Goal: Browse casually: Explore the website without a specific task or goal

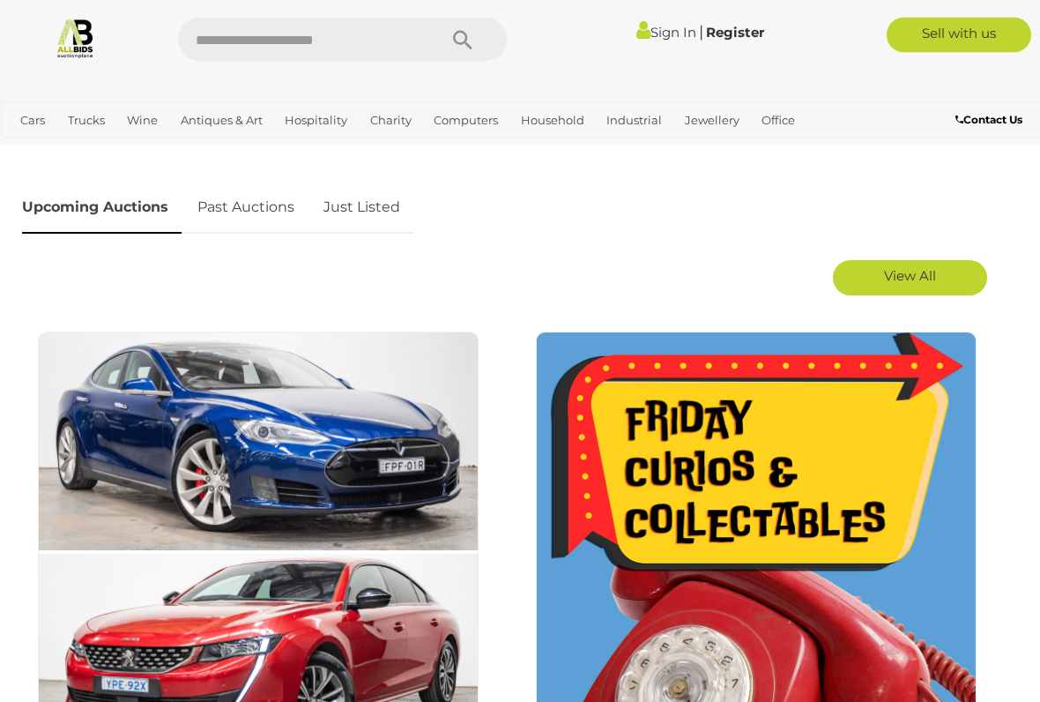
scroll to position [847, 0]
click at [365, 203] on link "Just Listed" at bounding box center [361, 208] width 103 height 52
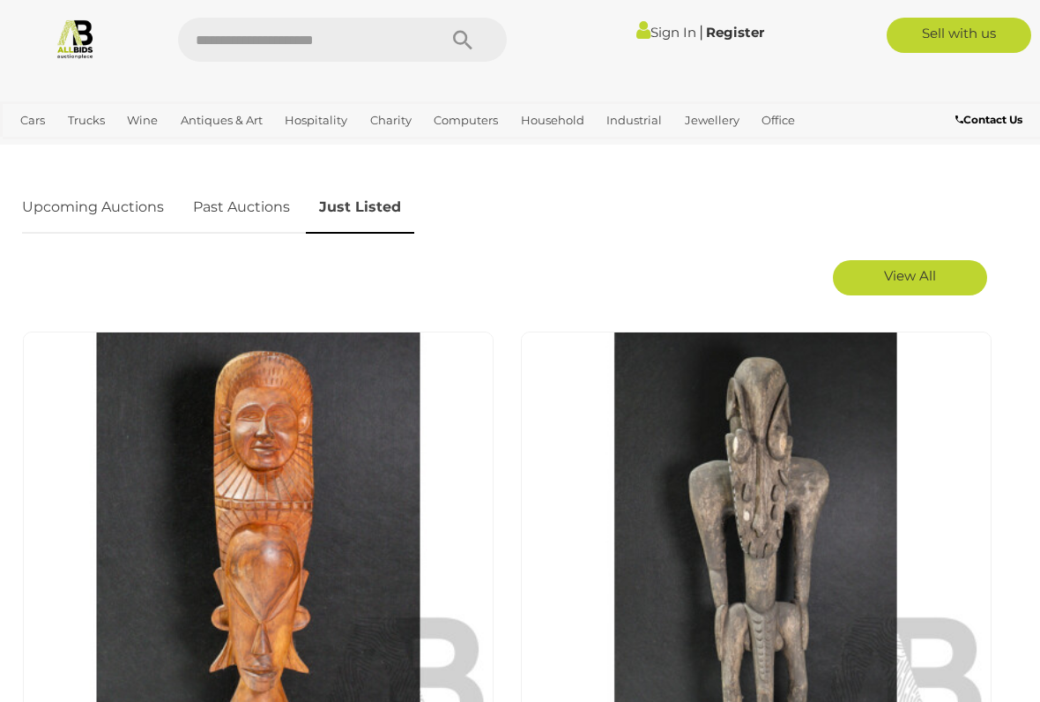
click at [85, 212] on link "Upcoming Auctions" at bounding box center [99, 208] width 155 height 52
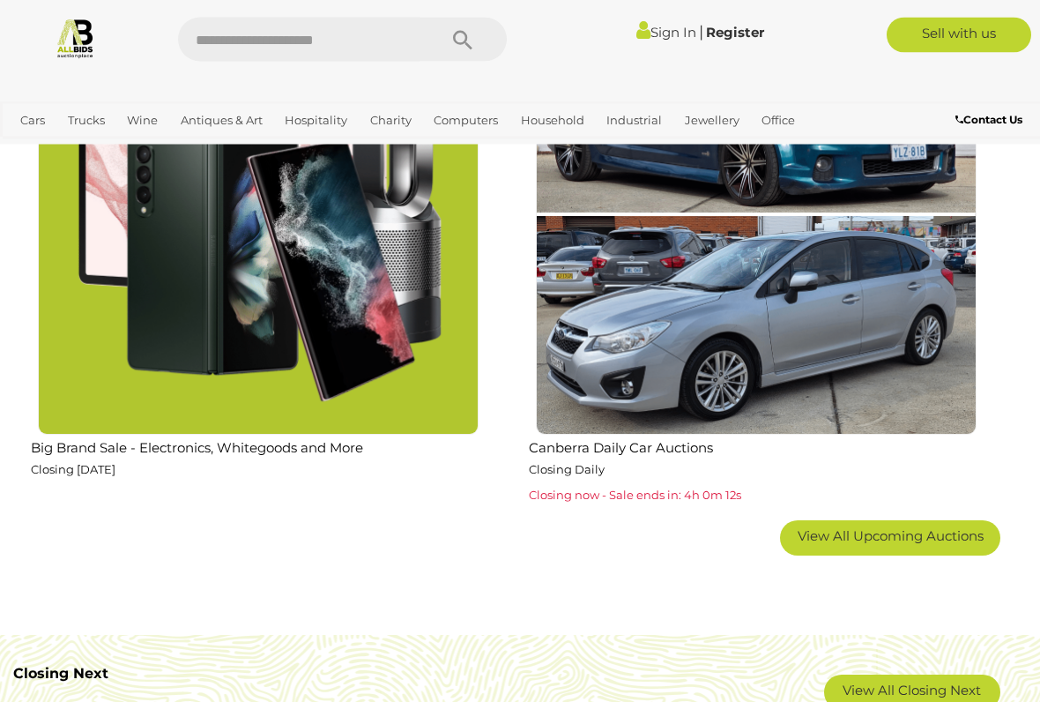
scroll to position [2769, 0]
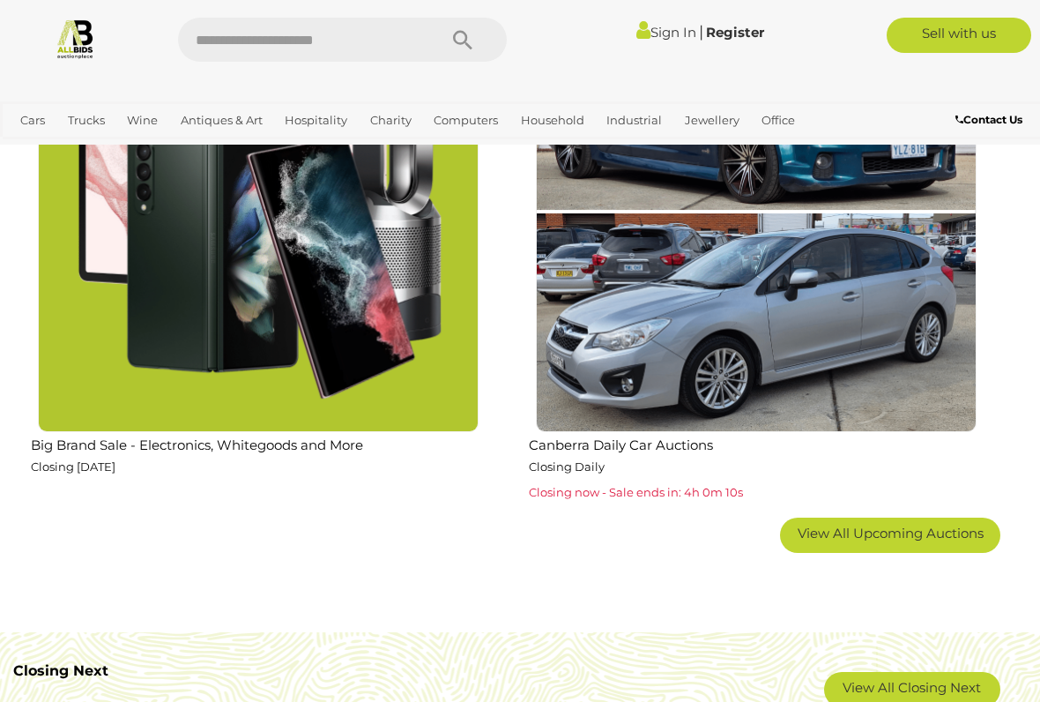
click at [102, 376] on img at bounding box center [258, 211] width 441 height 441
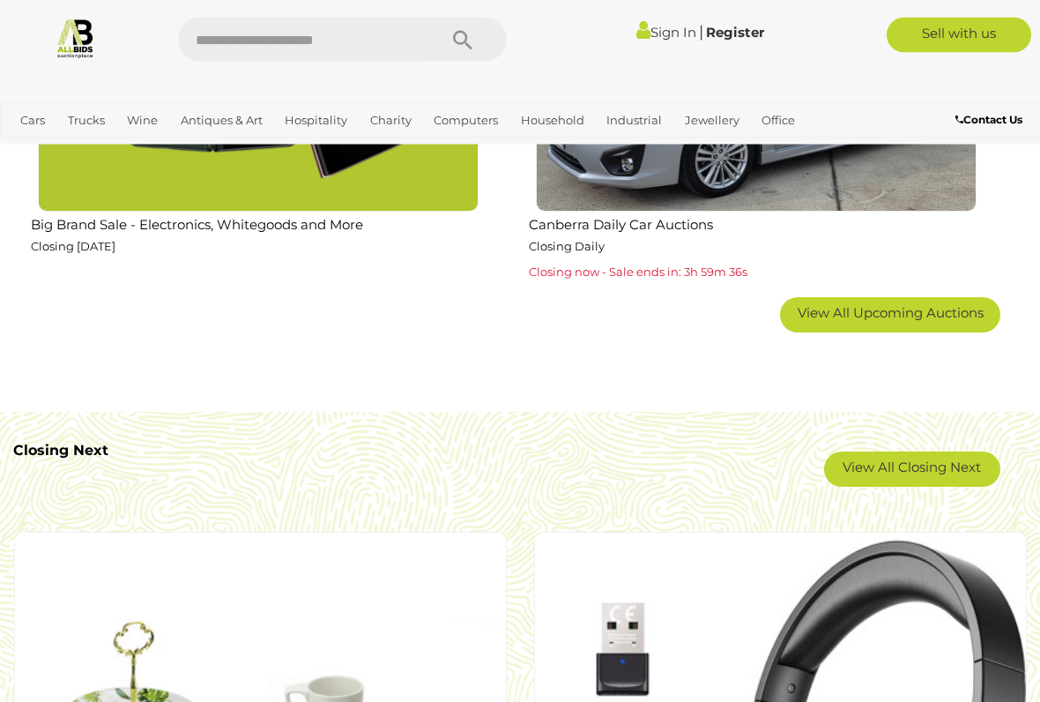
scroll to position [2989, 0]
click at [919, 314] on span "View All Upcoming Auctions" at bounding box center [891, 312] width 186 height 17
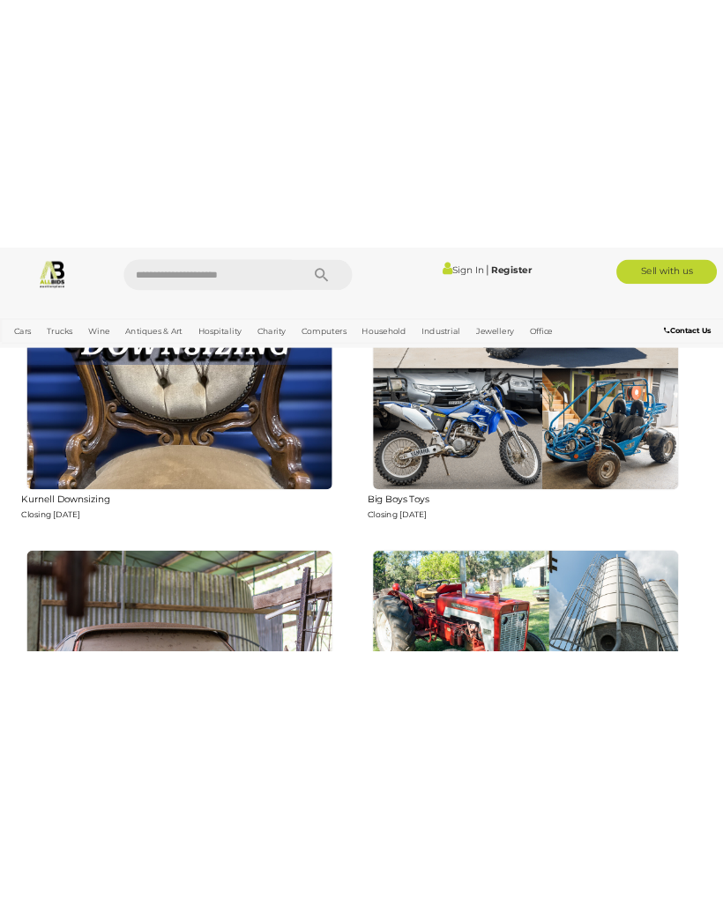
scroll to position [7068, 0]
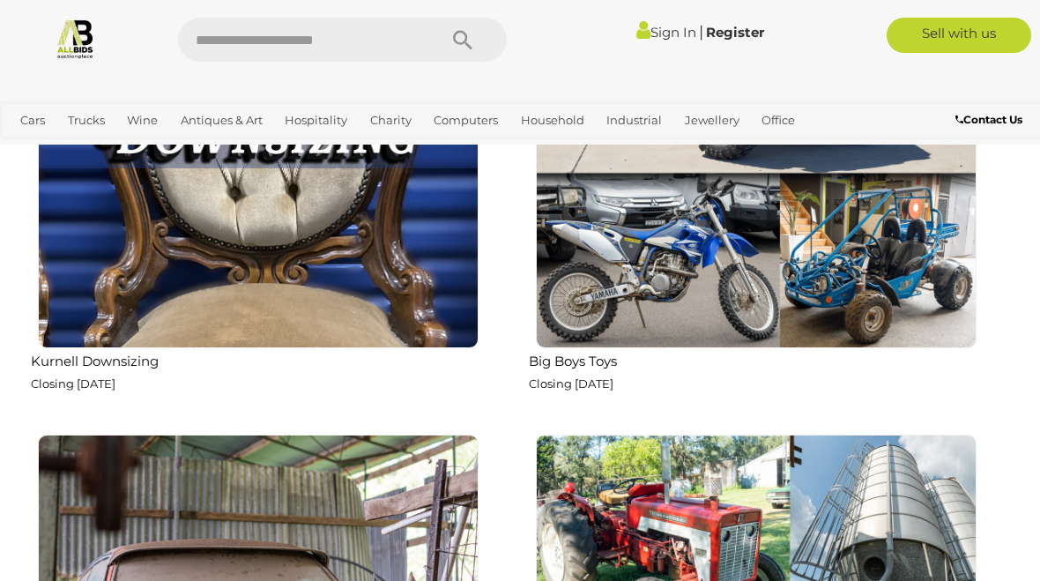
click at [0, 0] on link "View All Industrial Auctions" at bounding box center [0, 0] width 0 height 0
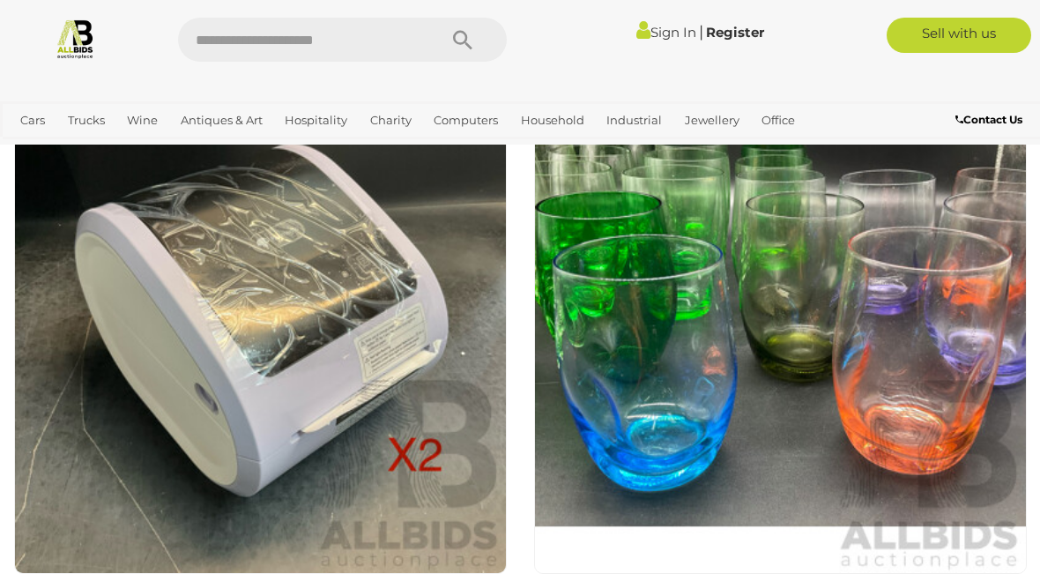
scroll to position [9320, 0]
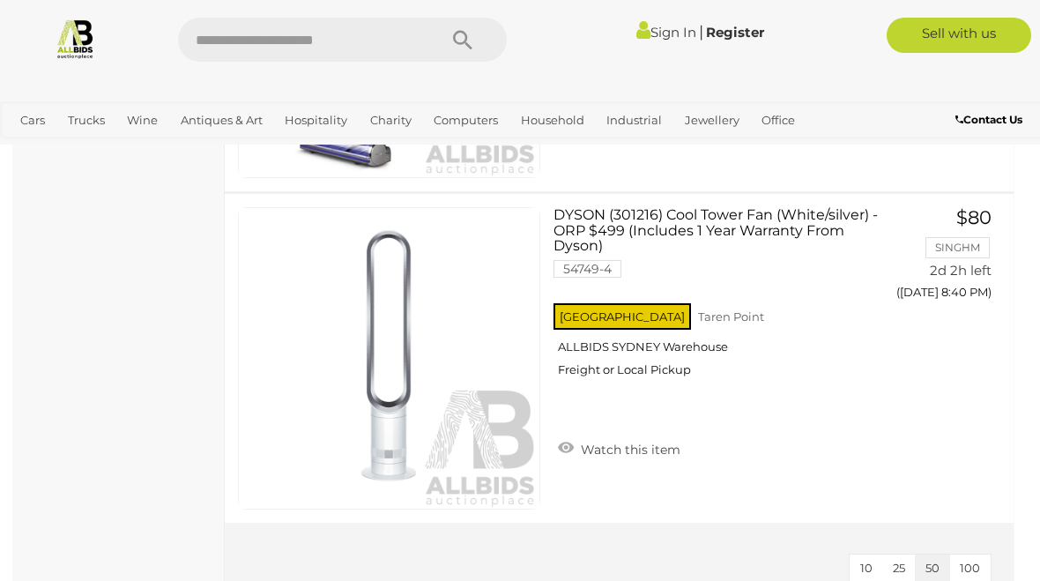
scroll to position [4052, 0]
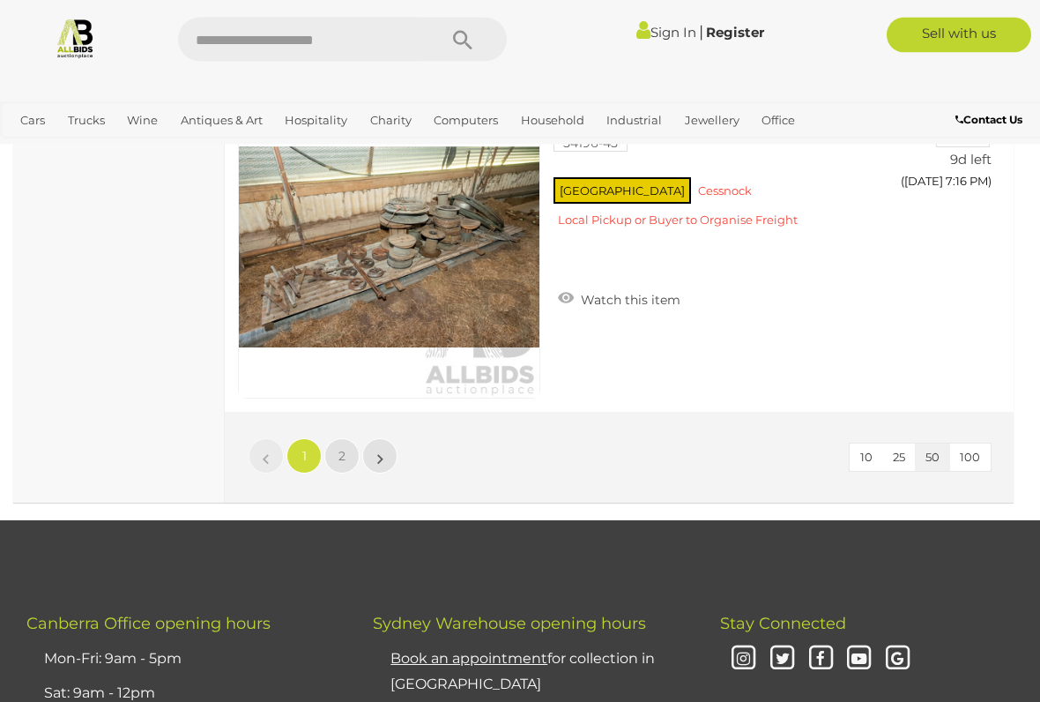
scroll to position [16722, 0]
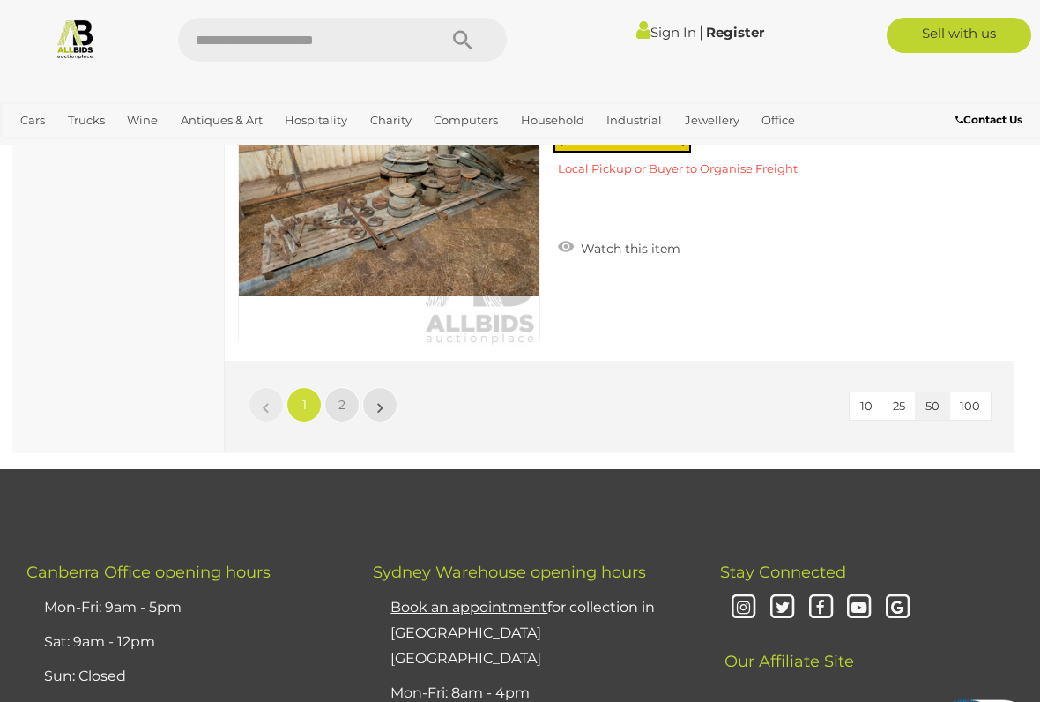
click at [346, 387] on link "2" at bounding box center [341, 404] width 35 height 35
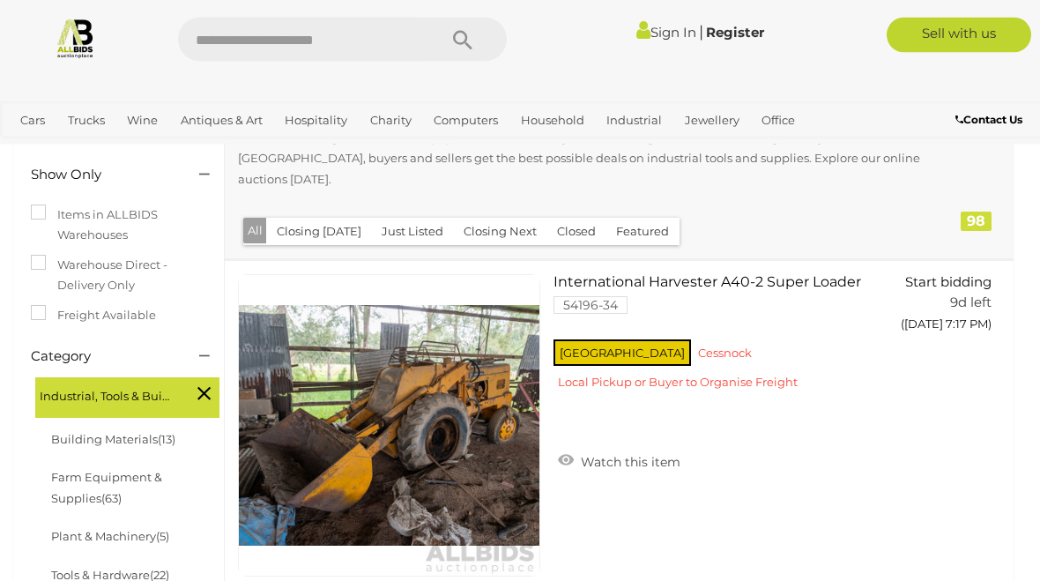
scroll to position [257, 0]
click at [71, 434] on link "Building Materials (13)" at bounding box center [113, 439] width 124 height 14
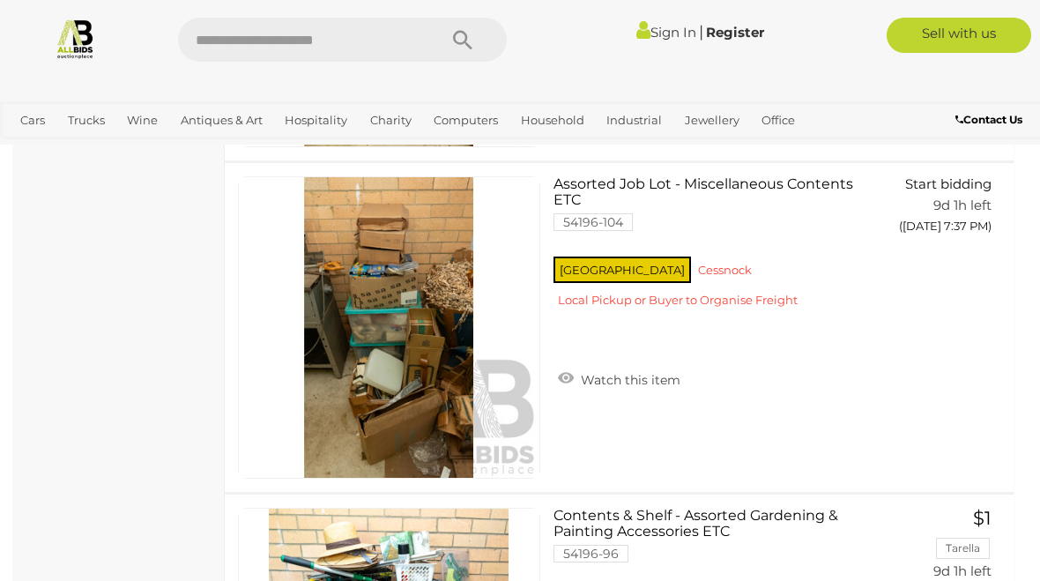
scroll to position [3516, 0]
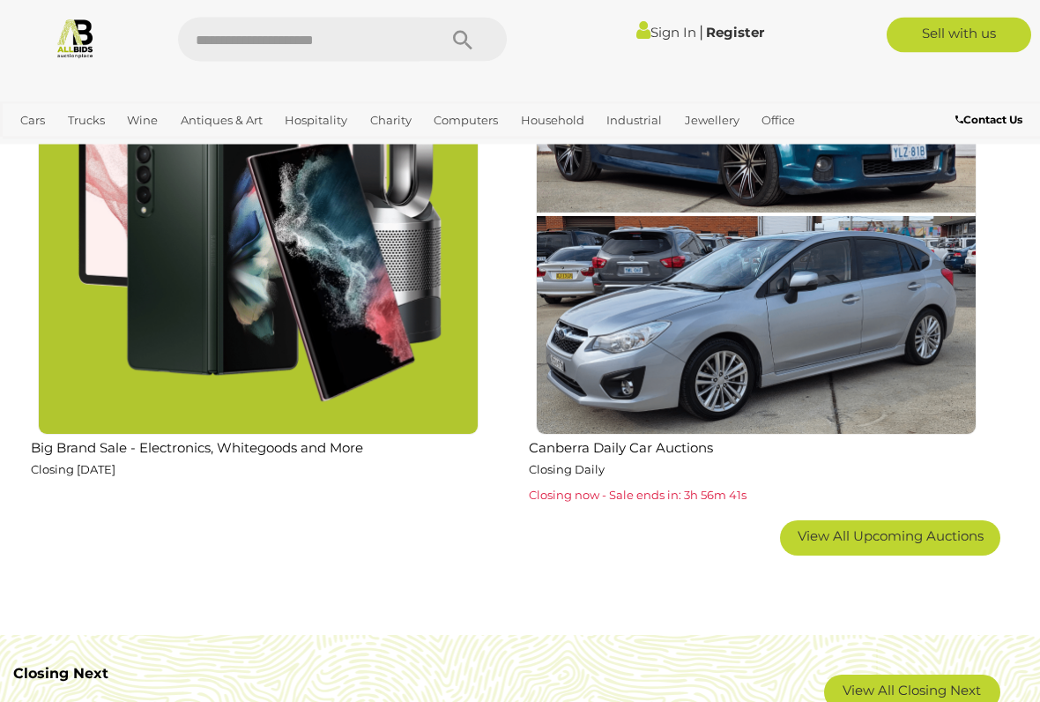
scroll to position [2766, 0]
click at [91, 259] on img at bounding box center [258, 214] width 441 height 441
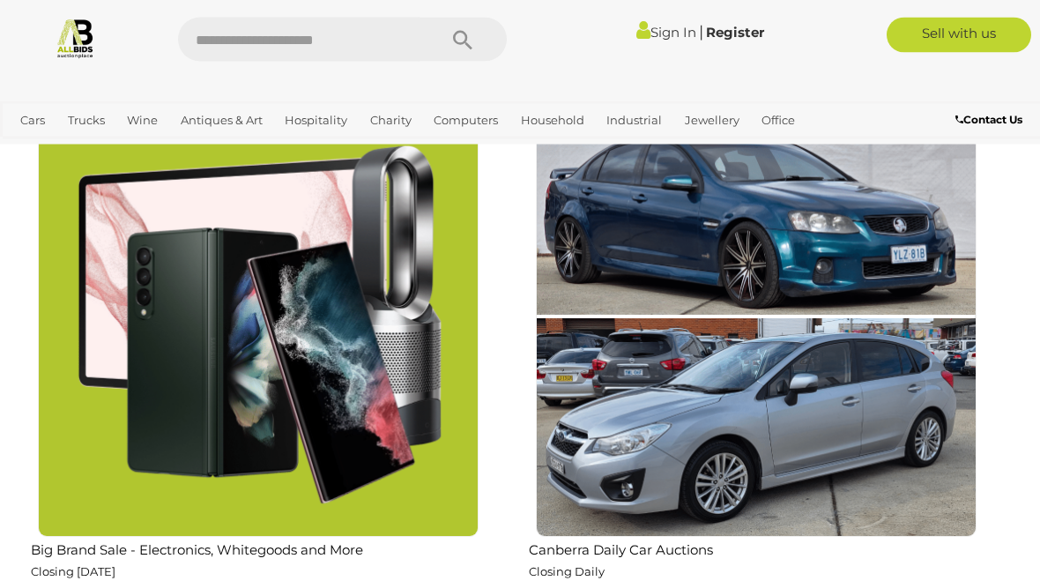
scroll to position [2636, 0]
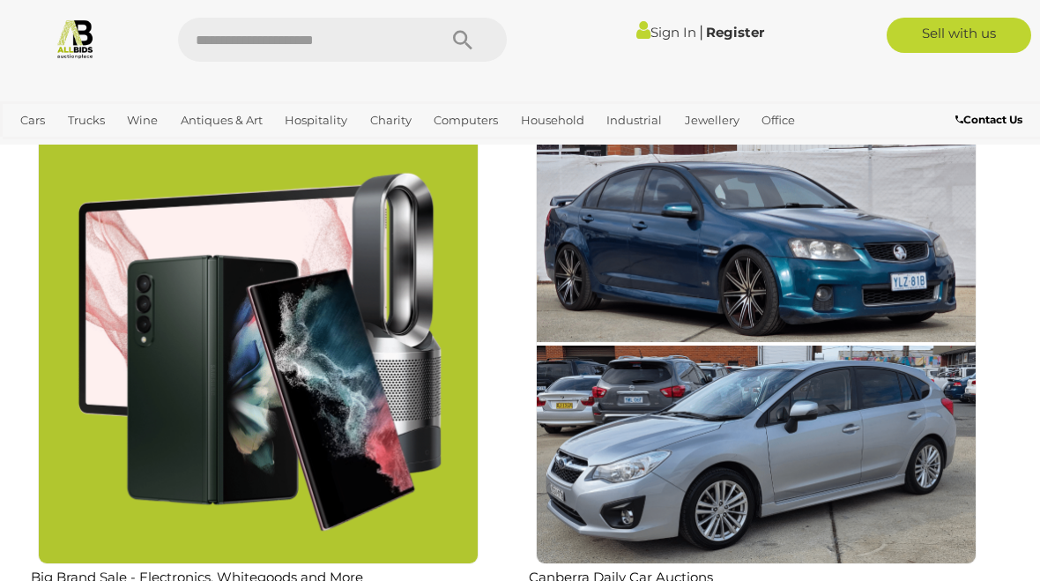
click at [115, 430] on img at bounding box center [258, 343] width 441 height 441
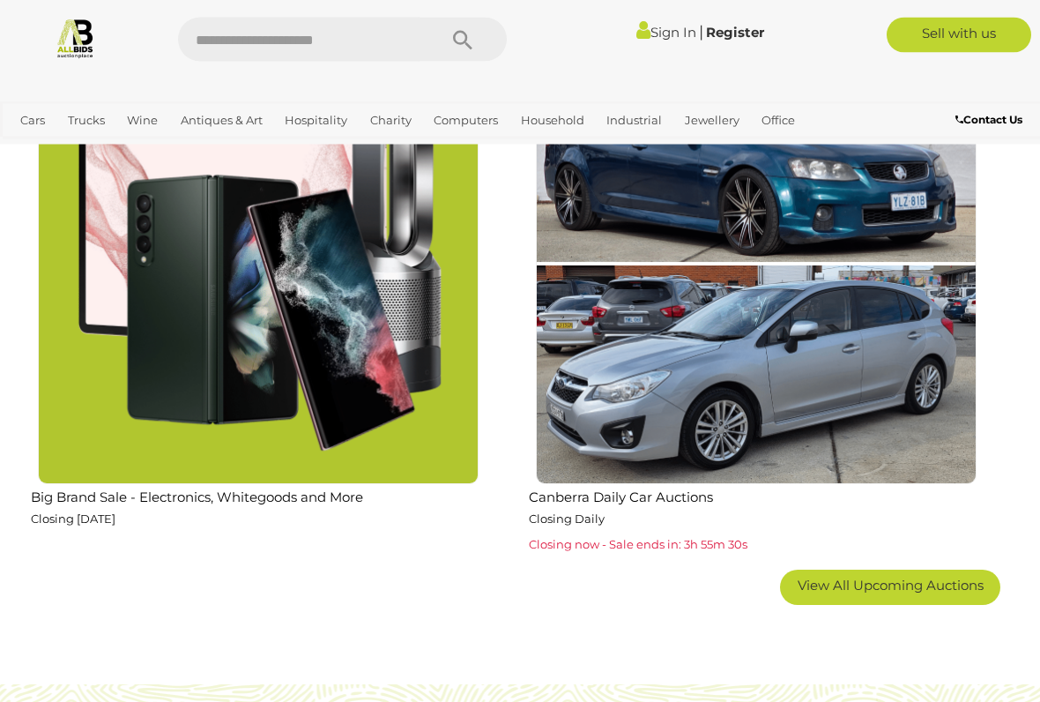
scroll to position [2717, 0]
click at [944, 580] on span "View All Upcoming Auctions" at bounding box center [891, 584] width 186 height 17
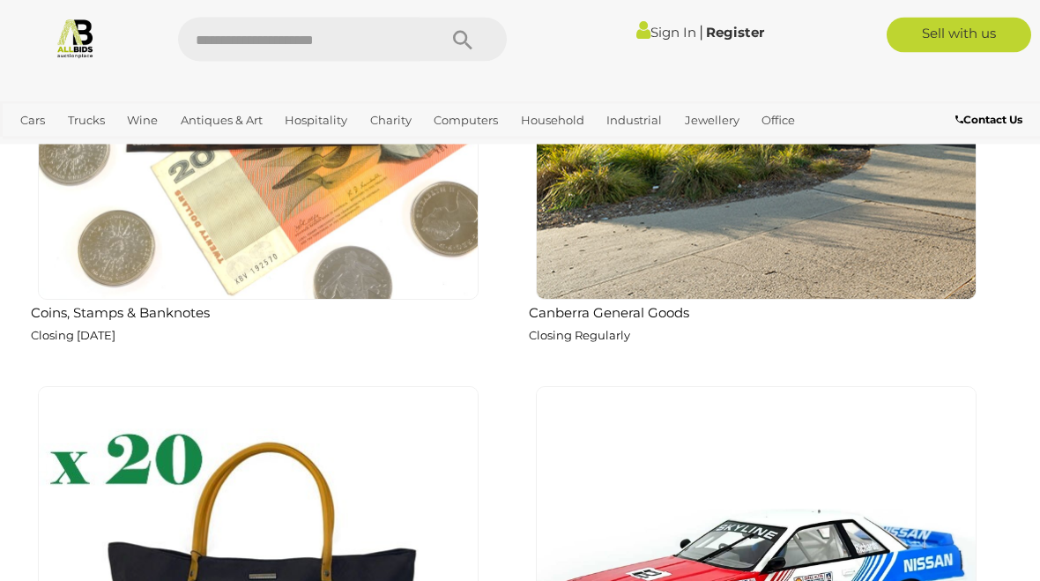
scroll to position [6007, 0]
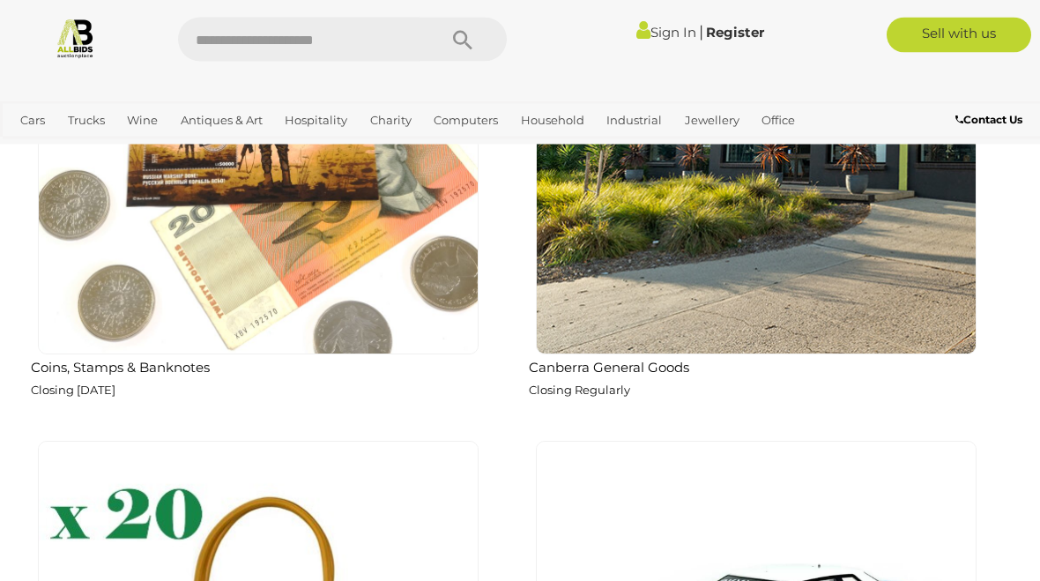
click at [882, 251] on img at bounding box center [756, 134] width 441 height 441
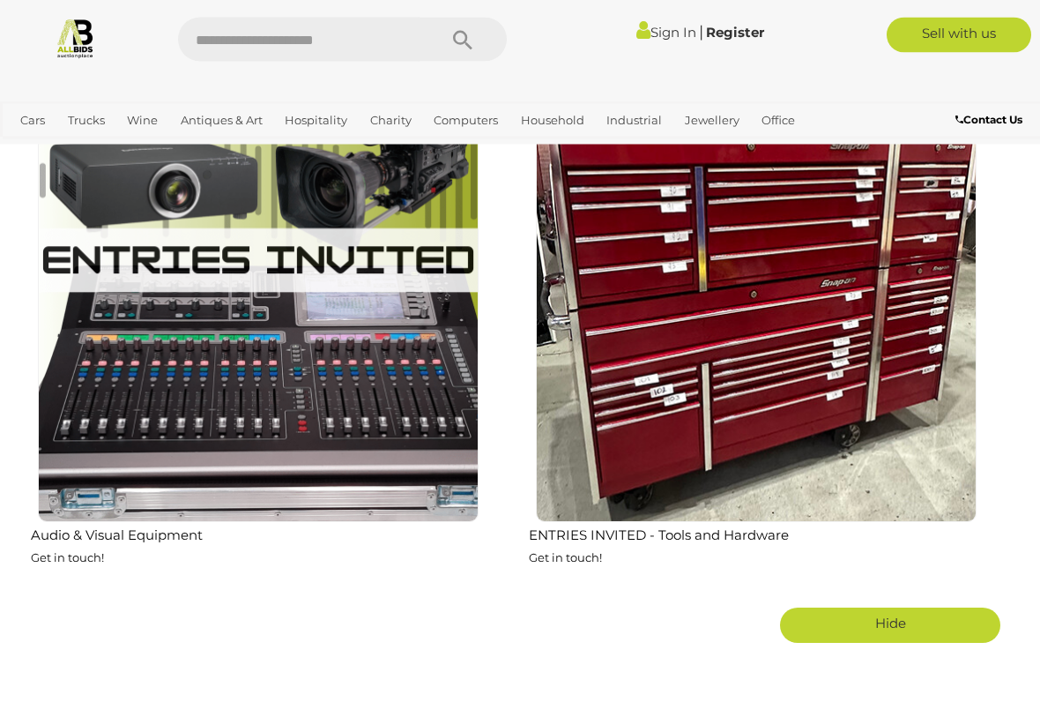
scroll to position [7953, 0]
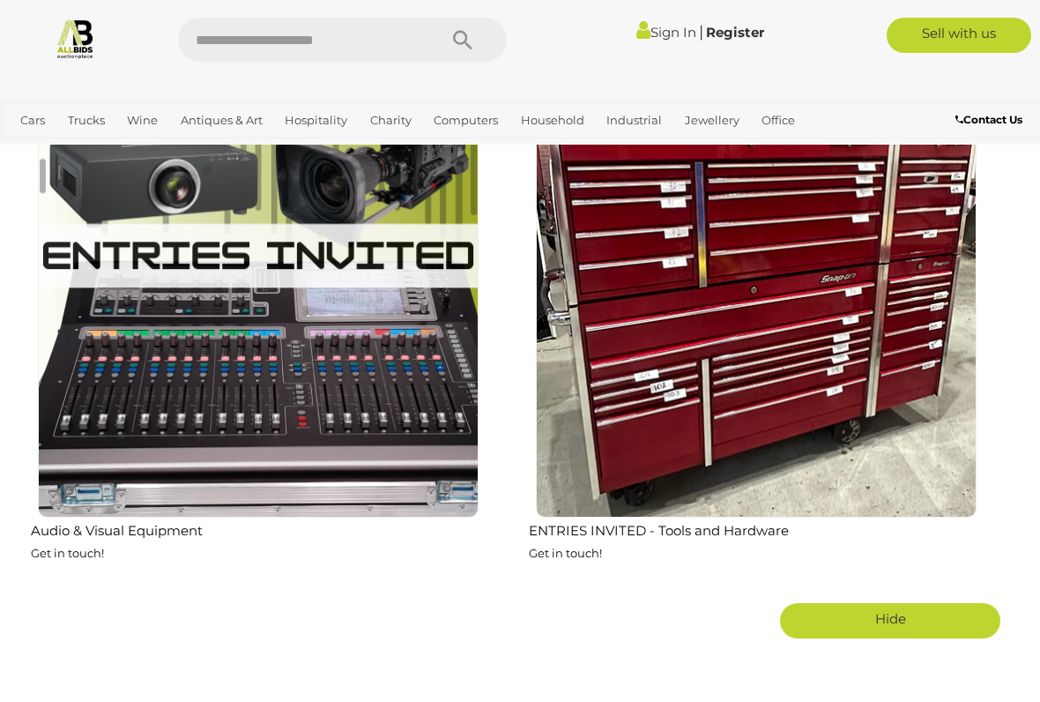
click at [916, 428] on img at bounding box center [756, 297] width 441 height 441
click at [749, 257] on img at bounding box center [756, 297] width 441 height 441
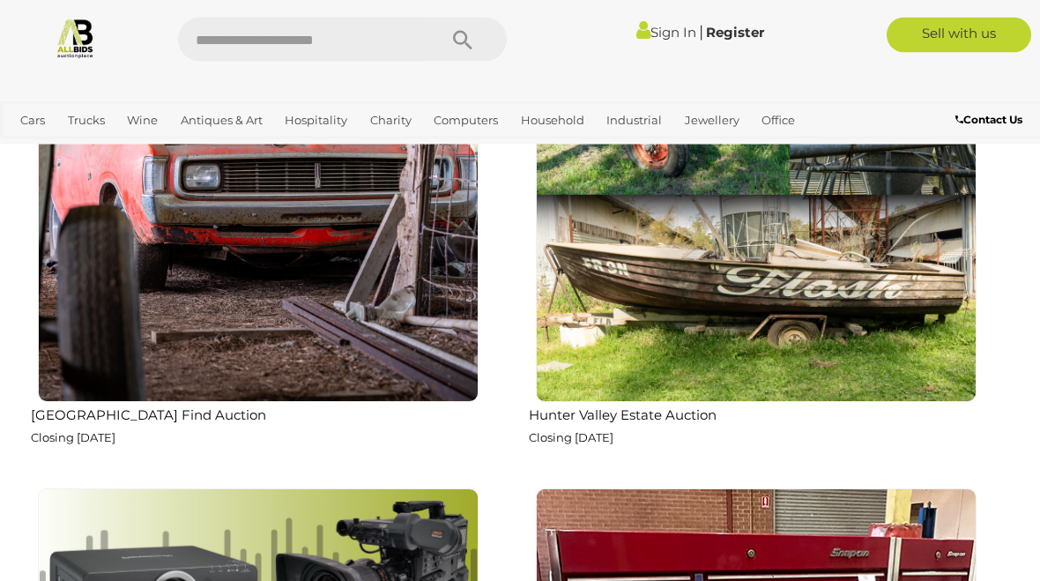
scroll to position [7542, 0]
click at [906, 298] on img at bounding box center [756, 181] width 441 height 441
click at [76, 362] on img at bounding box center [258, 181] width 441 height 441
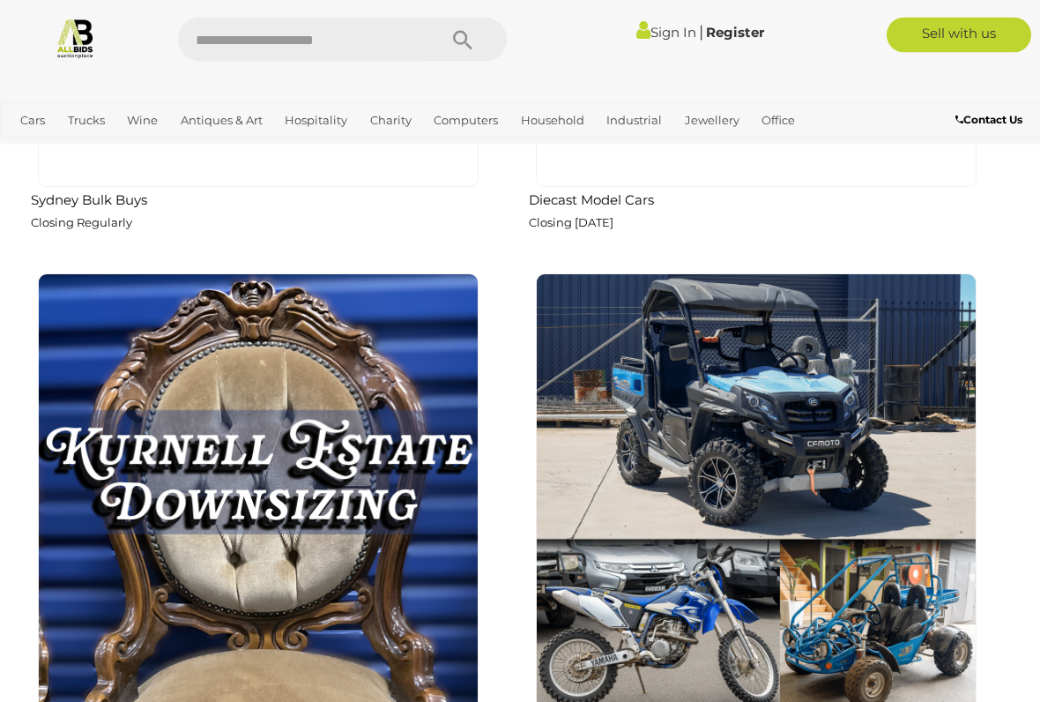
scroll to position [6703, 0]
click at [912, 364] on img at bounding box center [756, 493] width 441 height 441
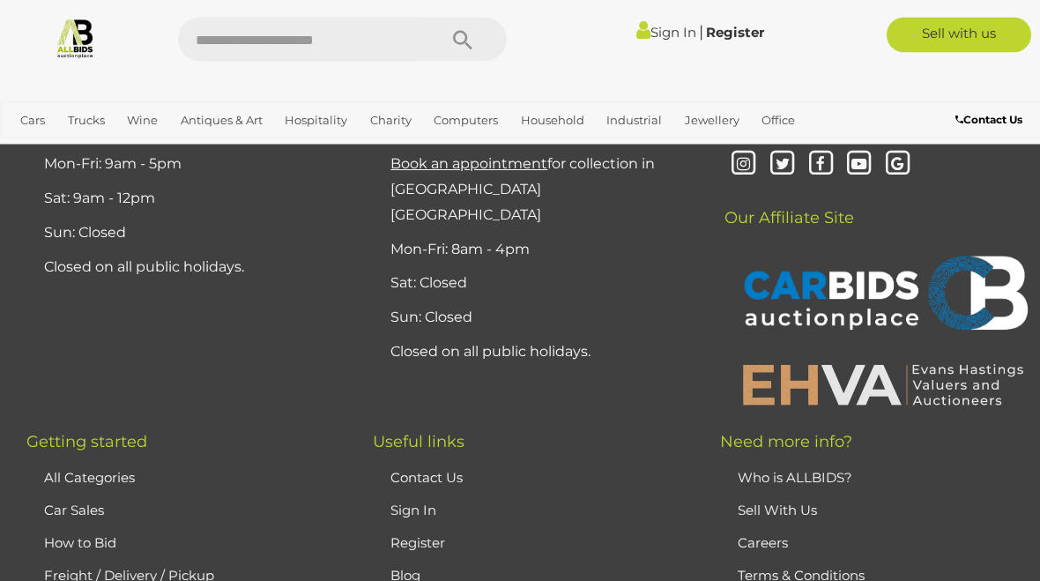
scroll to position [14102, 0]
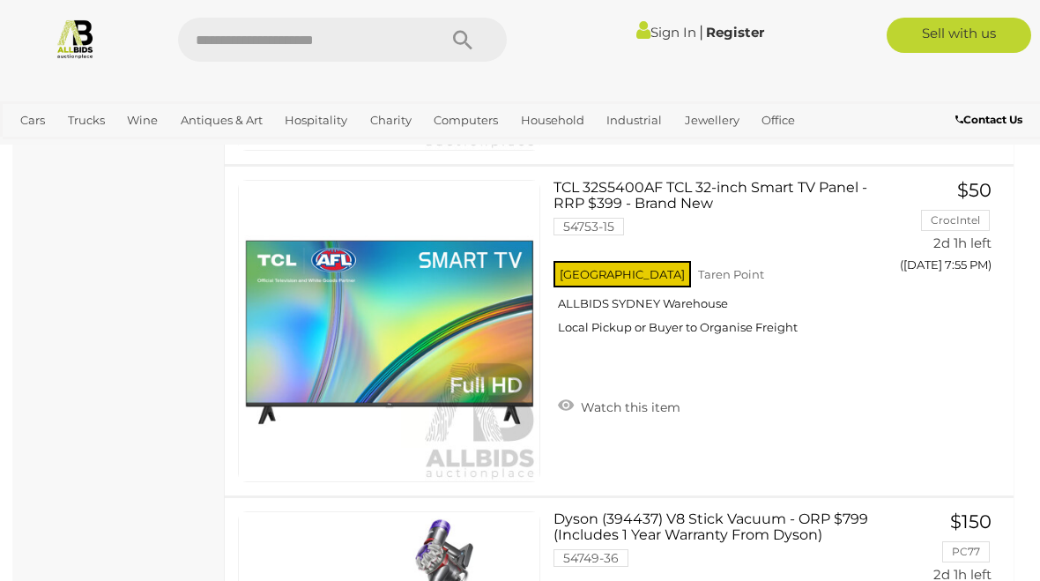
scroll to position [3388, 0]
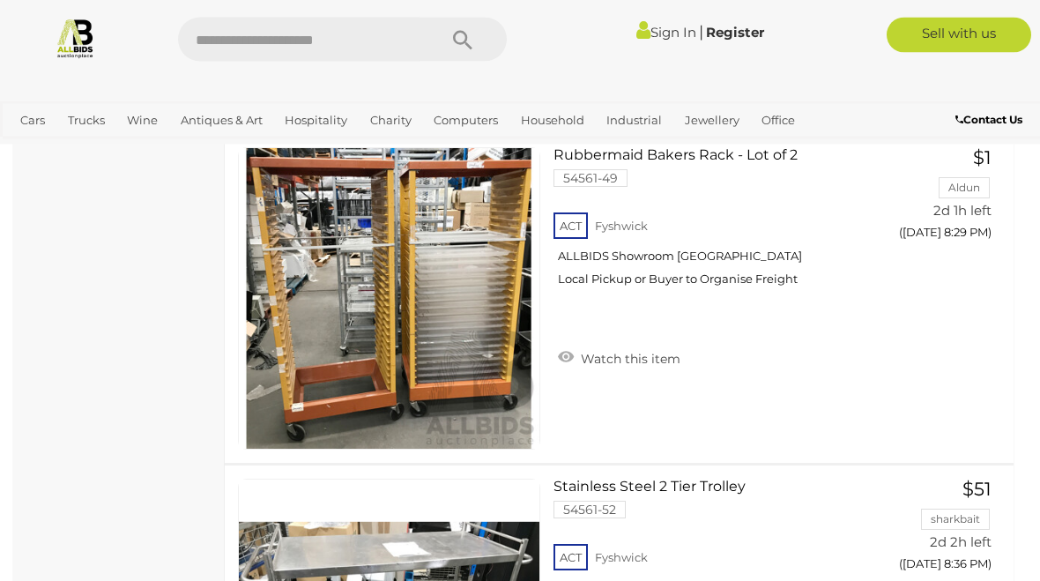
scroll to position [3438, 0]
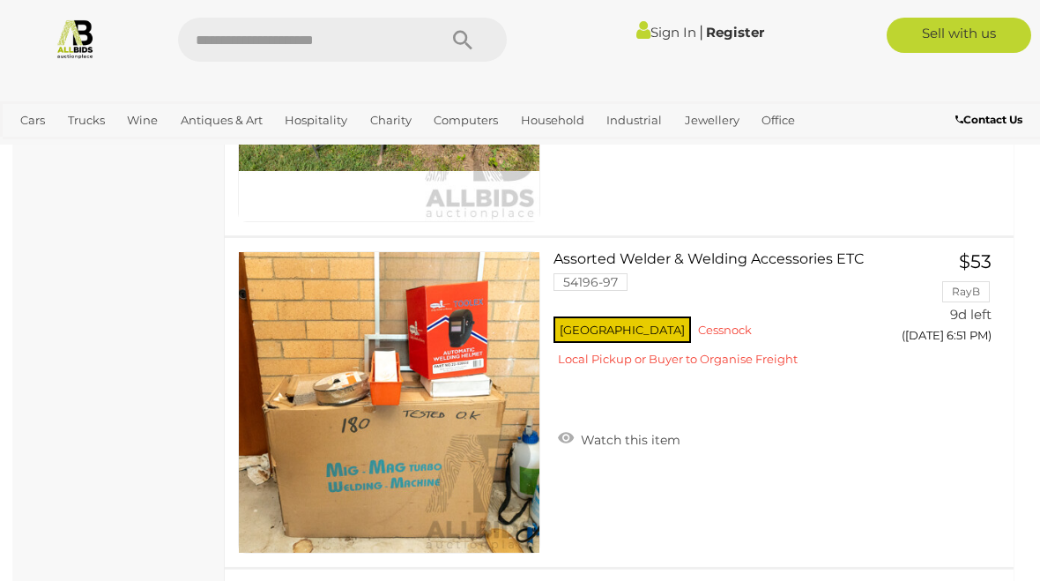
scroll to position [7960, 0]
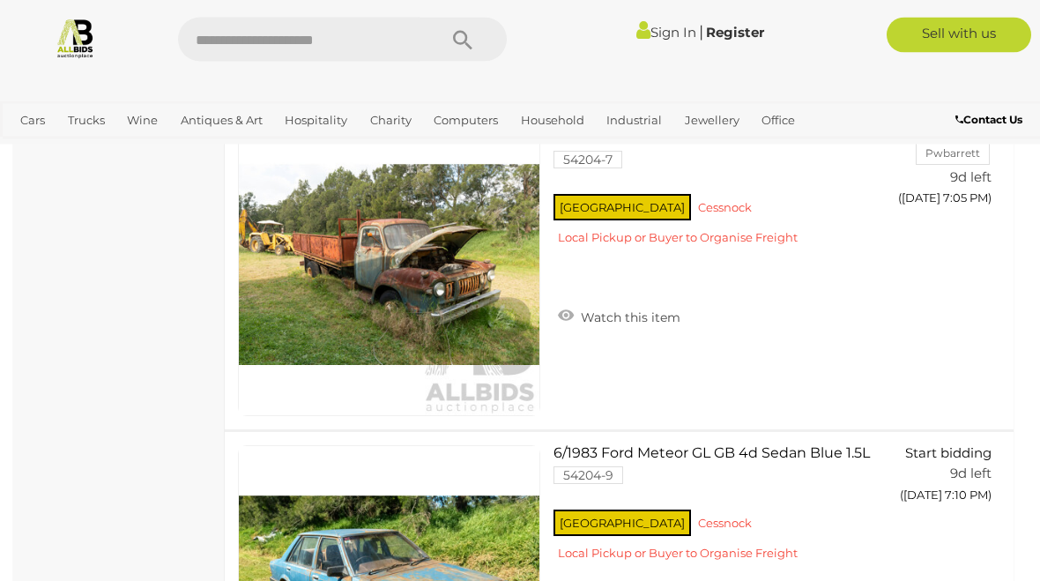
scroll to position [1771, 0]
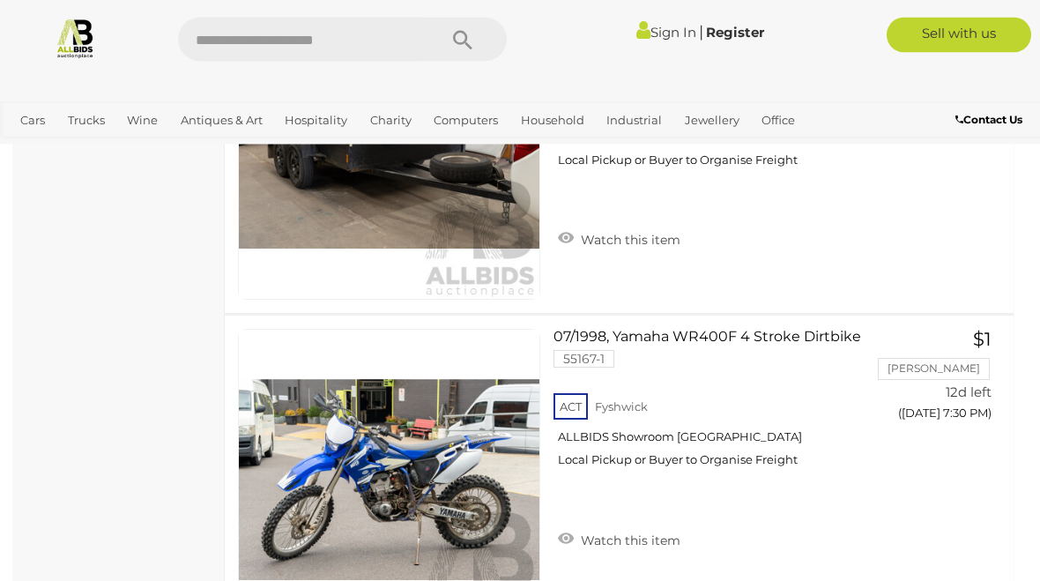
scroll to position [1731, 0]
